Goal: Task Accomplishment & Management: Manage account settings

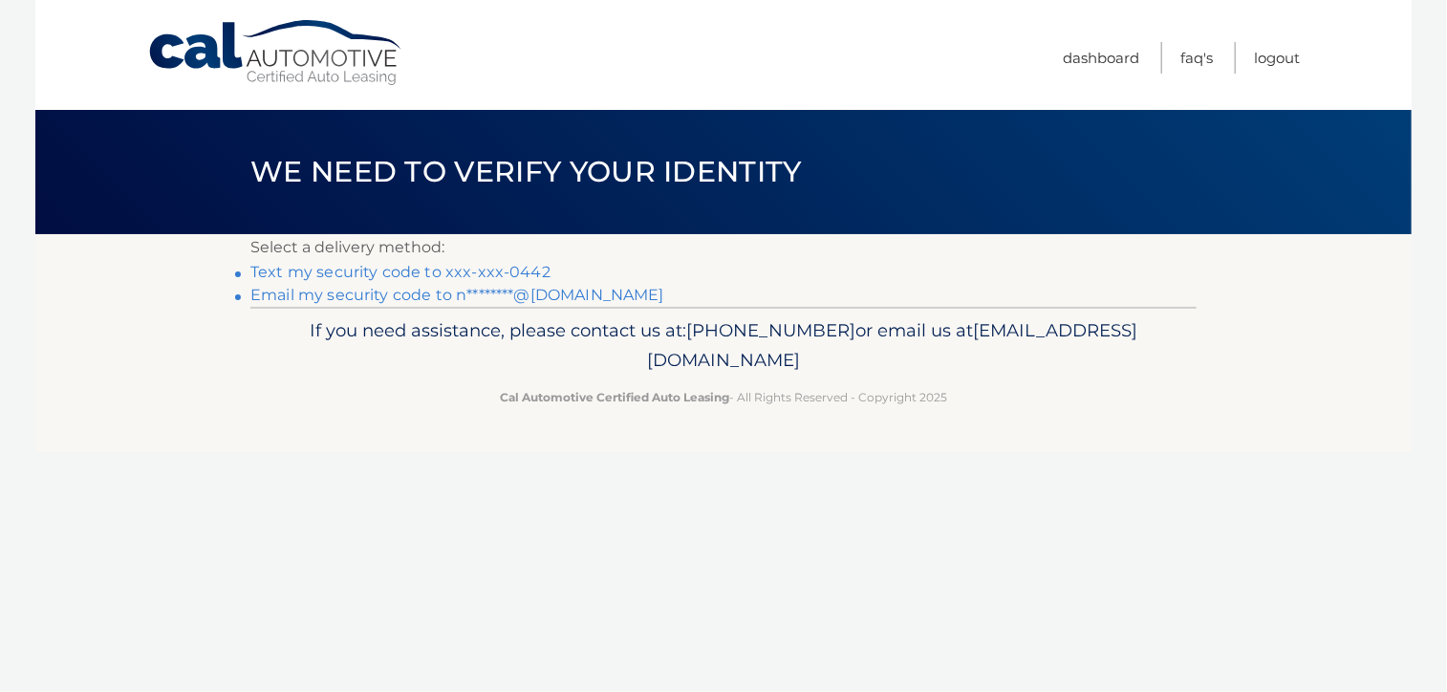
click at [534, 295] on link "Email my security code to n********@gmail.com" at bounding box center [457, 295] width 414 height 18
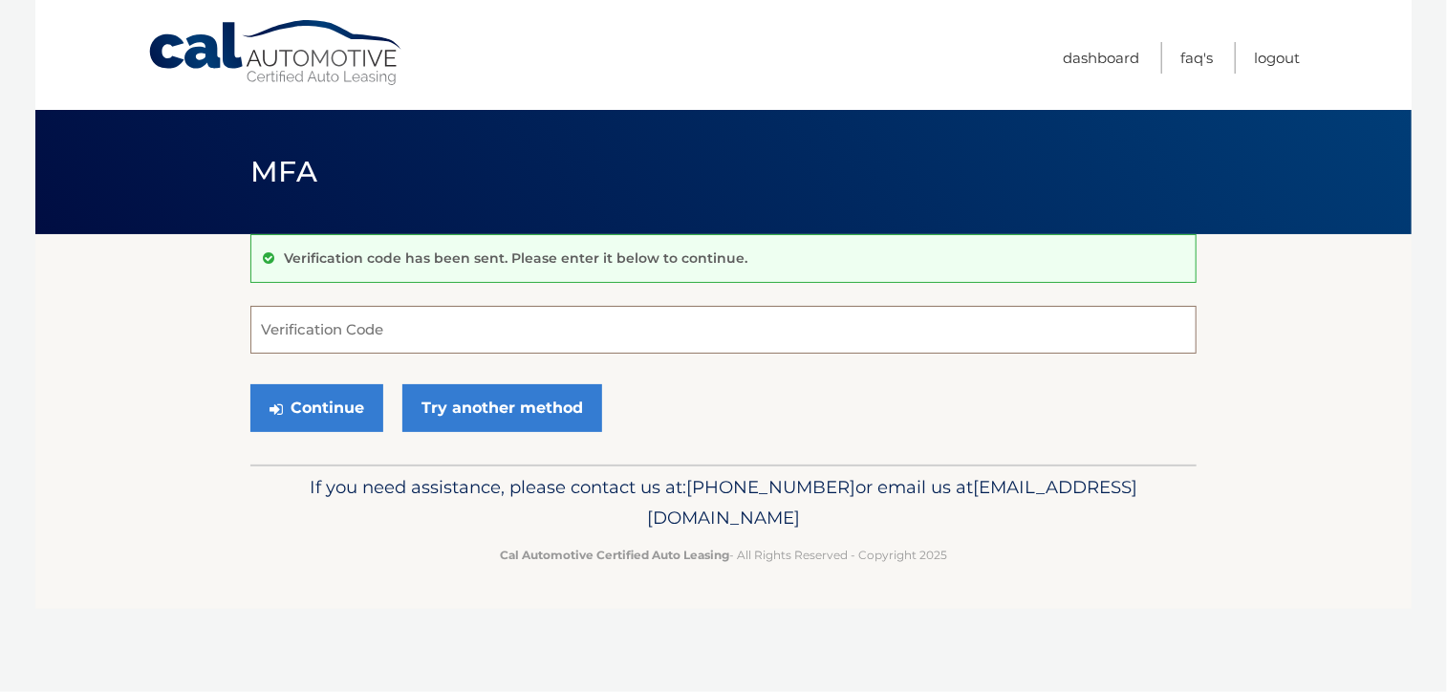
click at [394, 328] on input "Verification Code" at bounding box center [723, 330] width 946 height 48
type input "065777"
click at [319, 404] on button "Continue" at bounding box center [316, 408] width 133 height 48
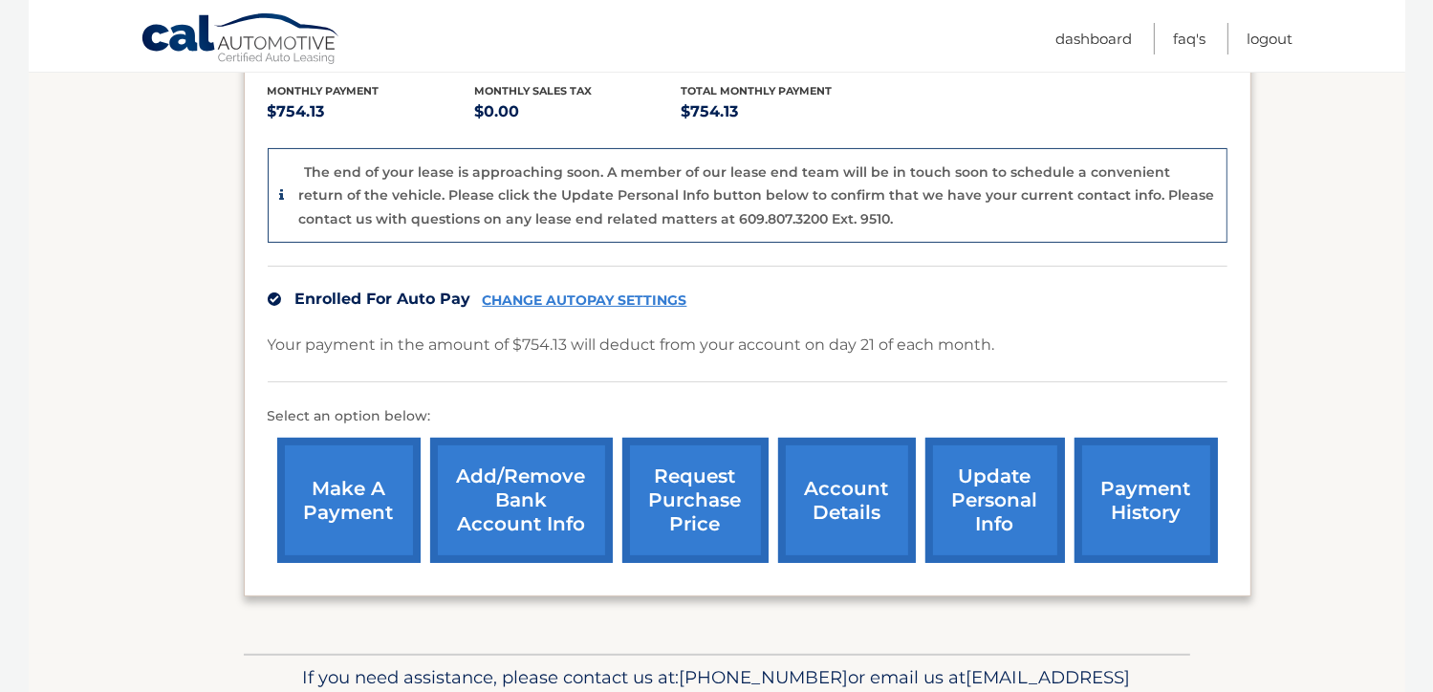
scroll to position [508, 0]
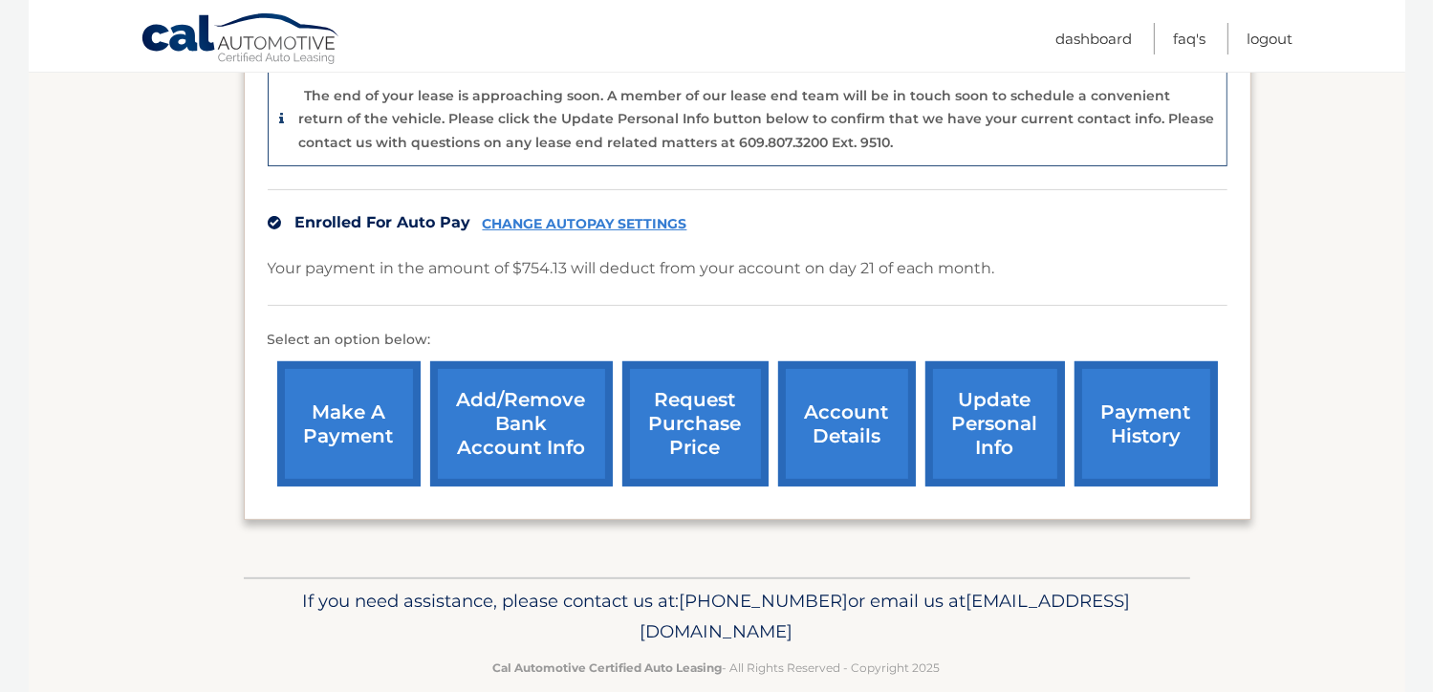
click at [857, 405] on link "account details" at bounding box center [847, 423] width 138 height 125
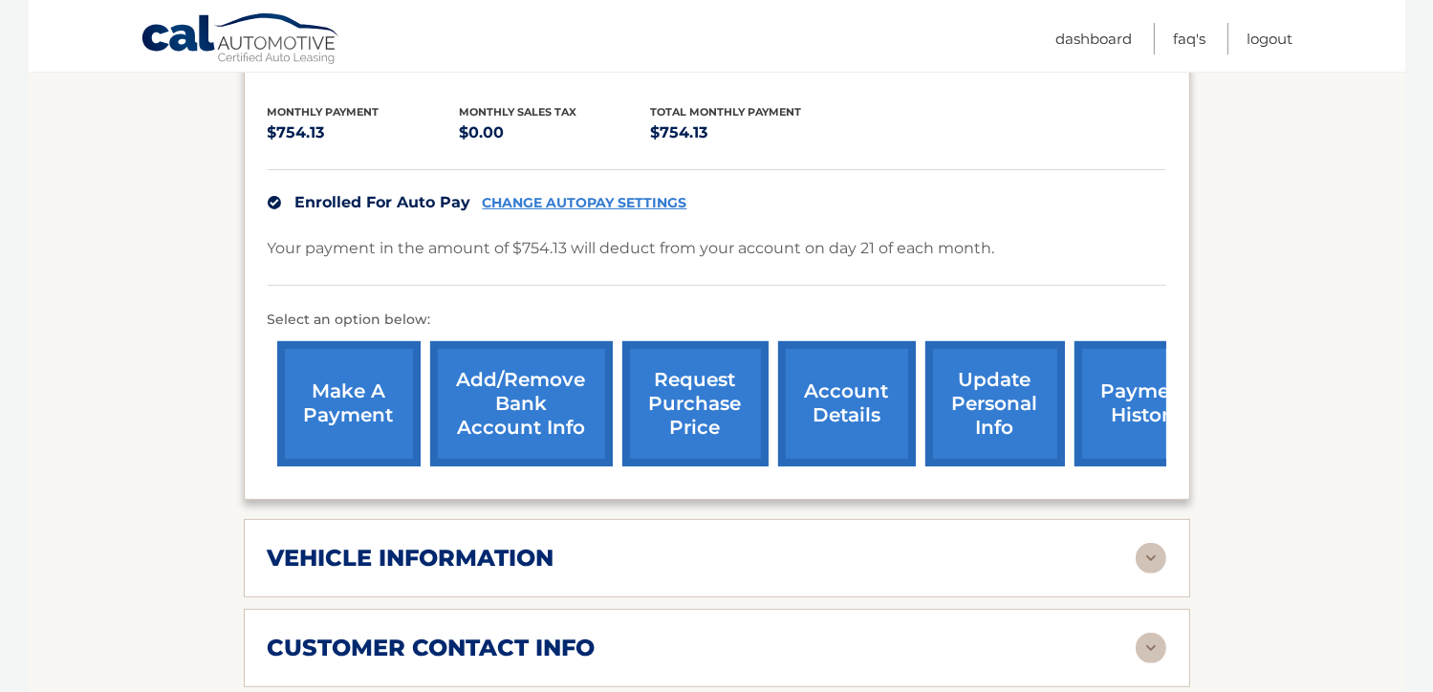
scroll to position [478, 0]
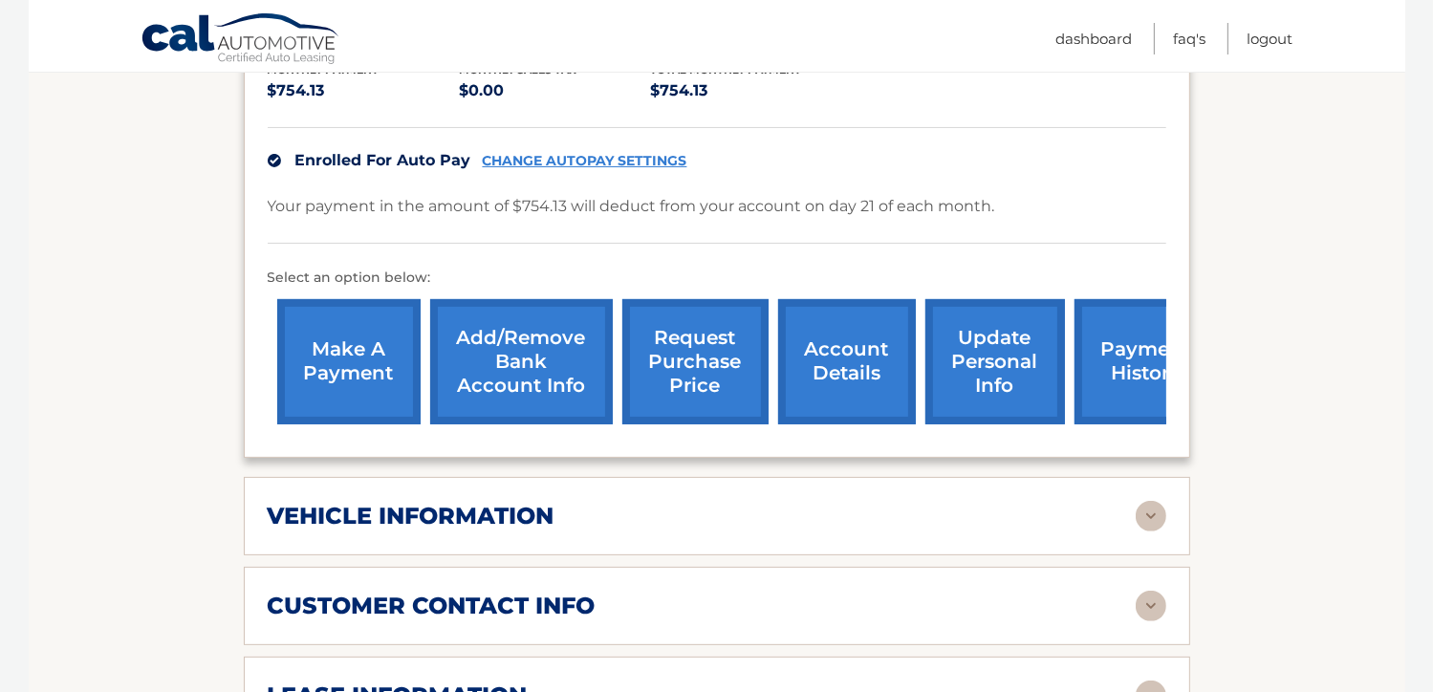
click at [1155, 501] on img at bounding box center [1150, 516] width 31 height 31
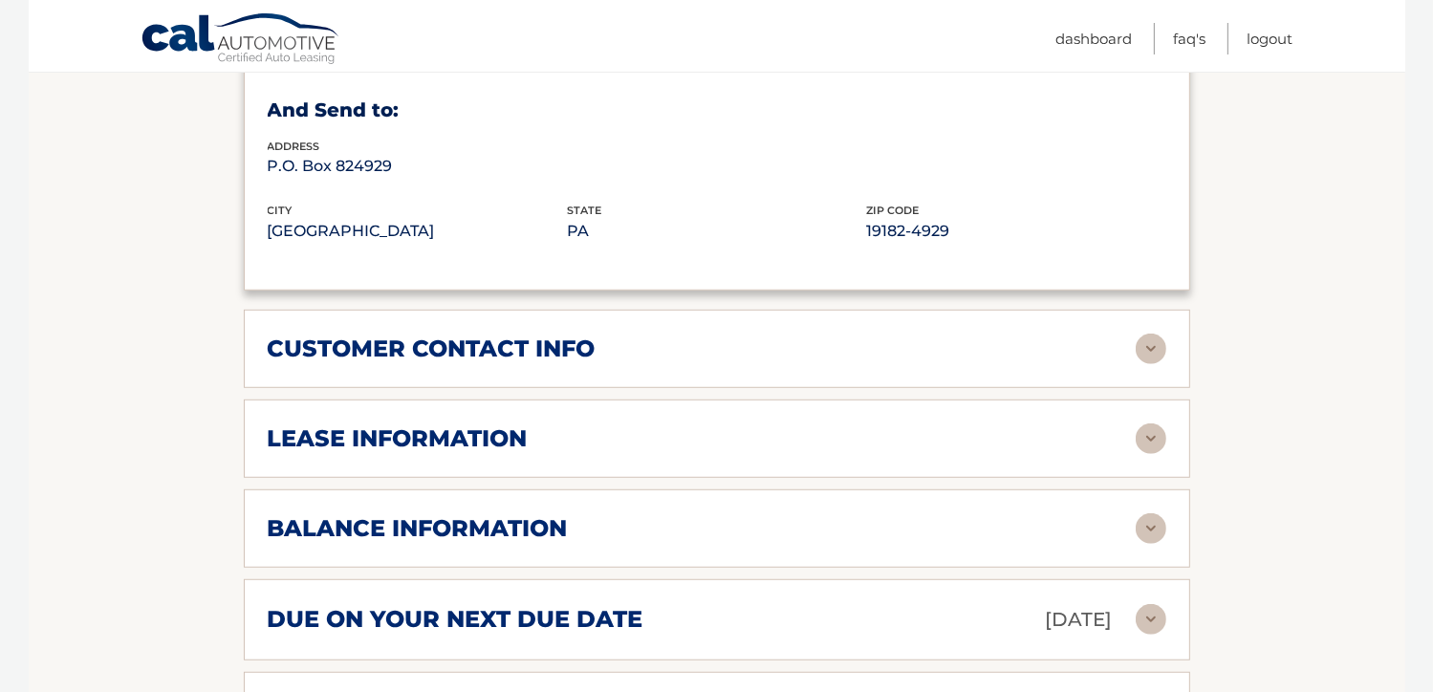
scroll to position [1242, 0]
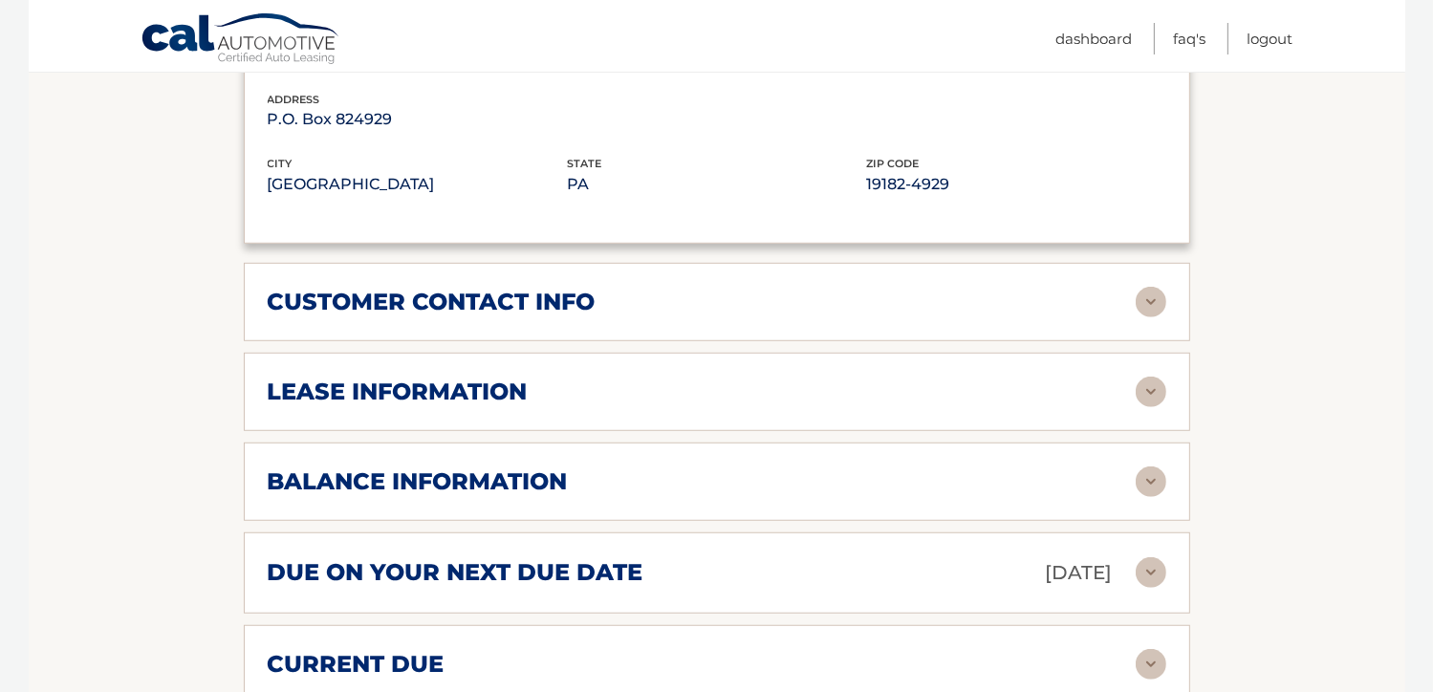
click at [1144, 287] on img at bounding box center [1150, 302] width 31 height 31
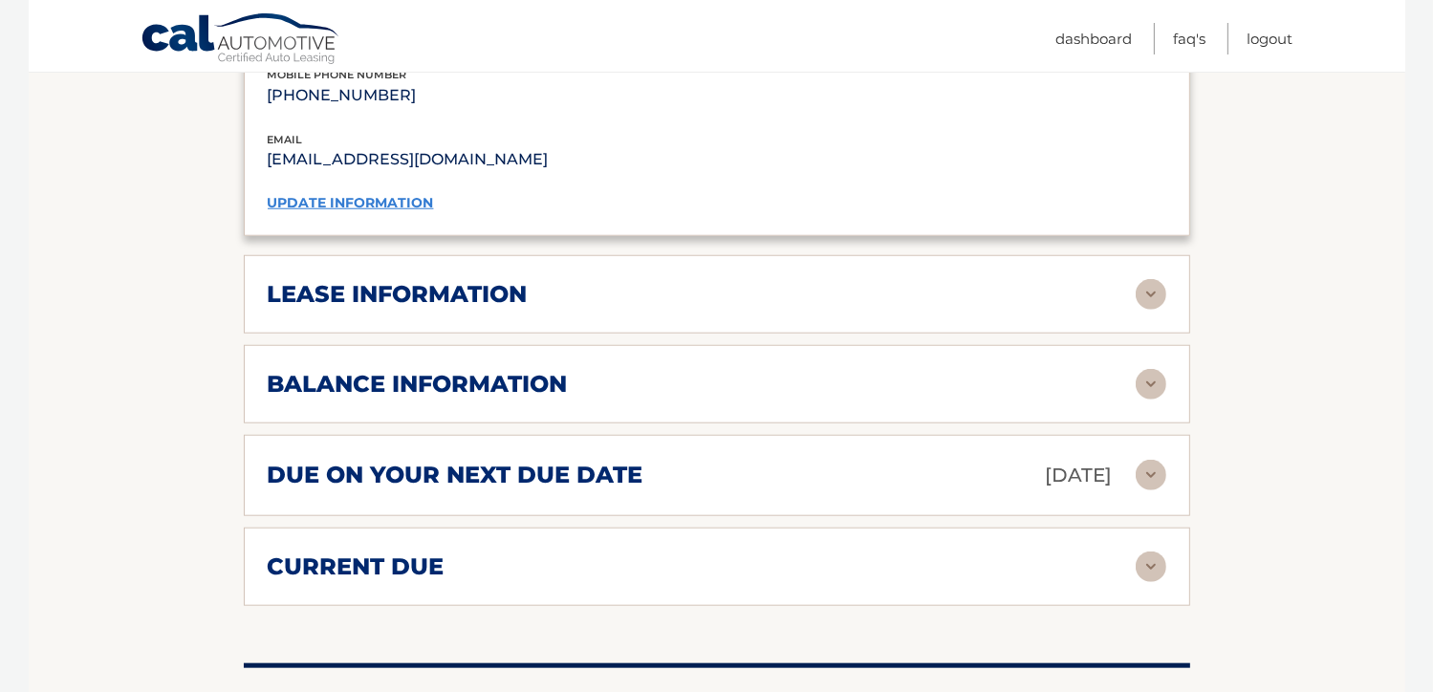
scroll to position [1720, 0]
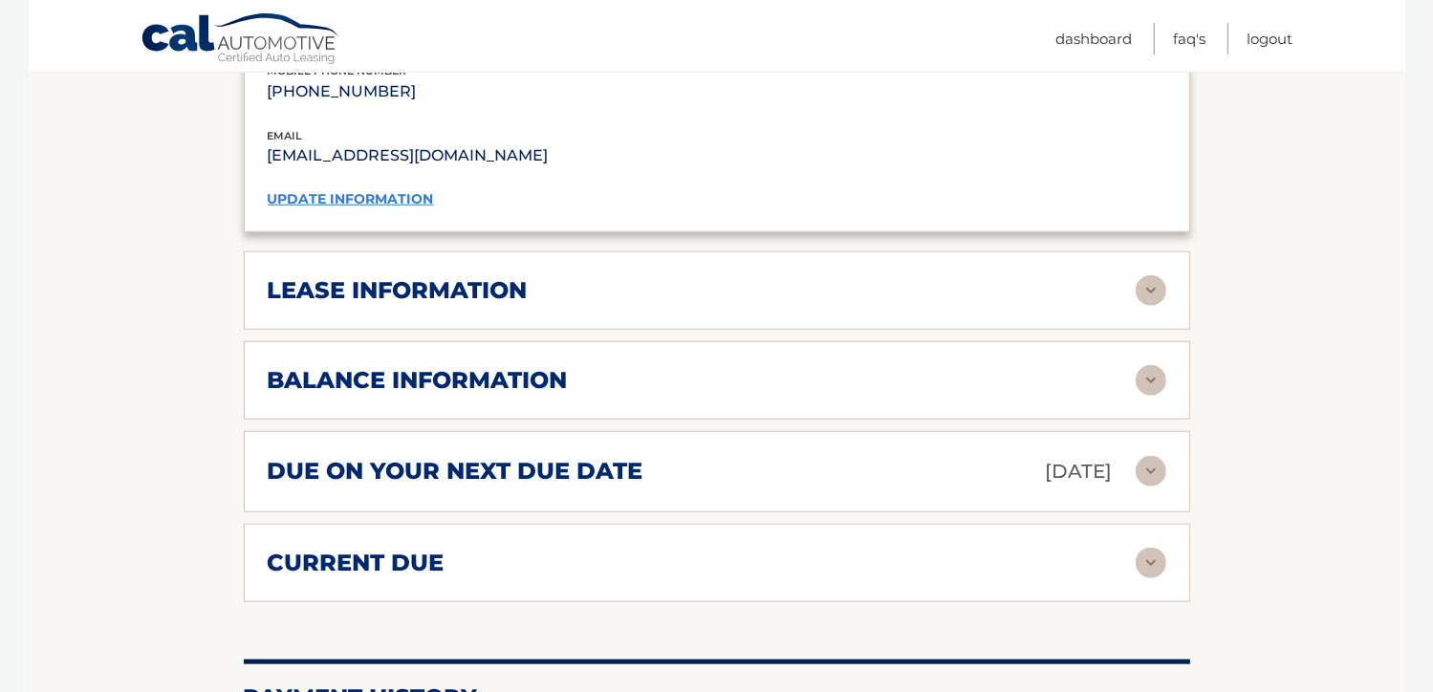
click at [1139, 275] on img at bounding box center [1150, 290] width 31 height 31
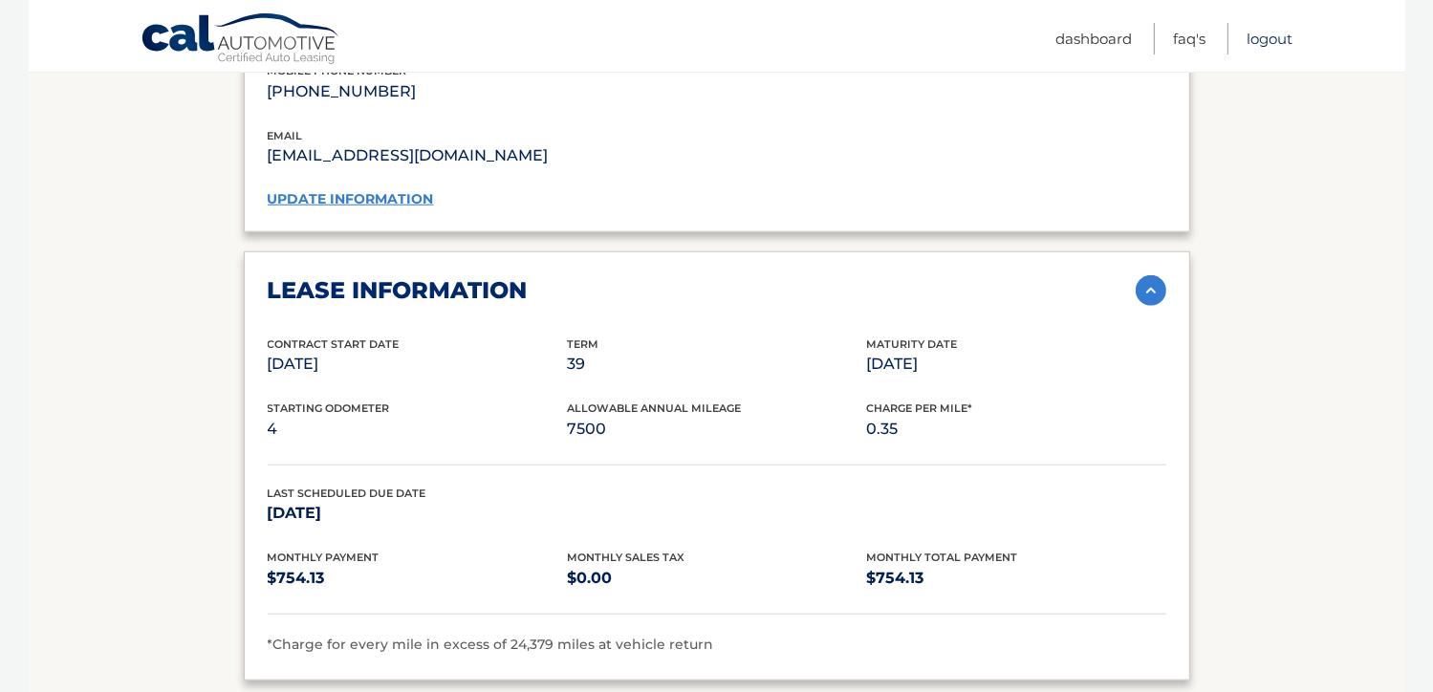
click at [1261, 37] on link "Logout" at bounding box center [1270, 39] width 46 height 32
